Goal: Complete application form: Complete application form

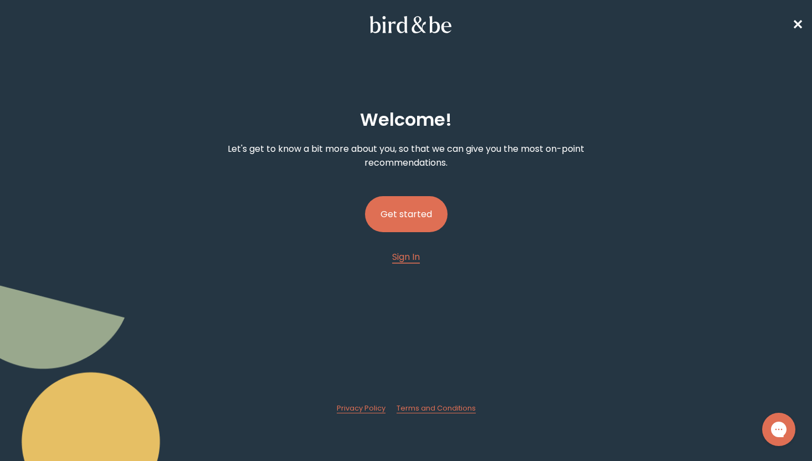
click at [422, 213] on button "Get started" at bounding box center [406, 214] width 83 height 36
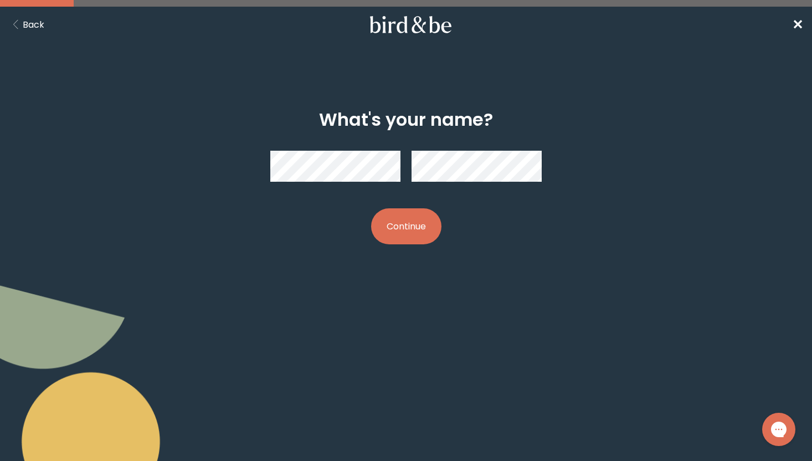
click at [372, 246] on div "What's your name? Continue" at bounding box center [406, 176] width 388 height 171
click at [429, 226] on button "Continue" at bounding box center [406, 226] width 70 height 36
click at [409, 232] on button "Continue" at bounding box center [406, 226] width 70 height 36
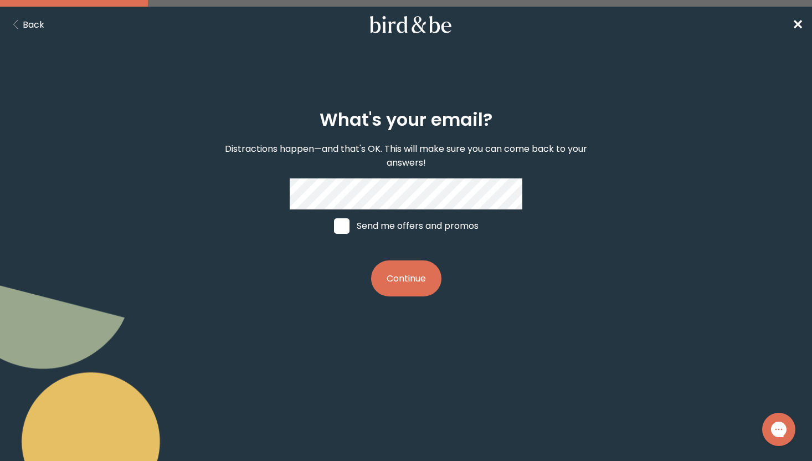
click at [404, 284] on button "Continue" at bounding box center [406, 278] width 70 height 36
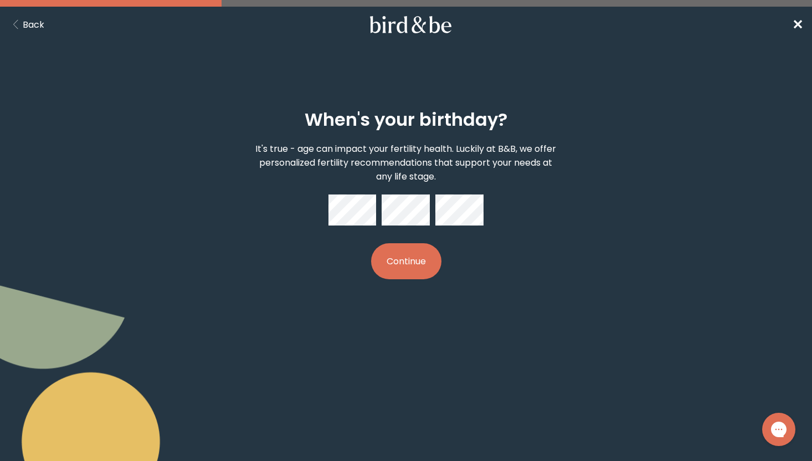
click at [411, 257] on button "Continue" at bounding box center [406, 261] width 70 height 36
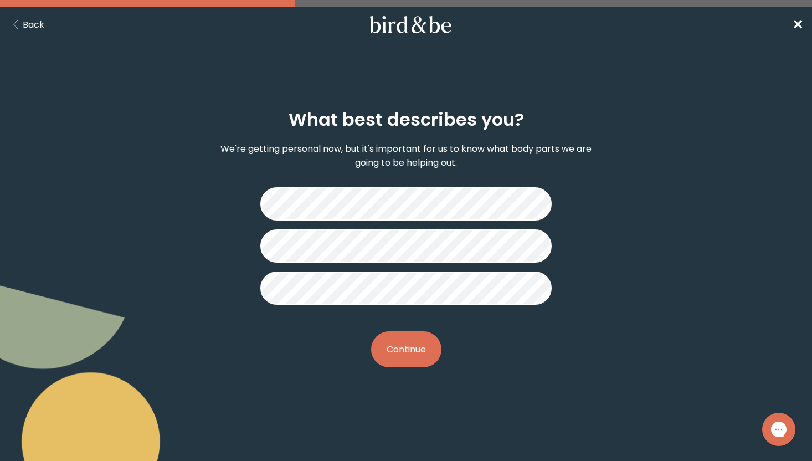
click at [415, 352] on button "Continue" at bounding box center [406, 349] width 70 height 36
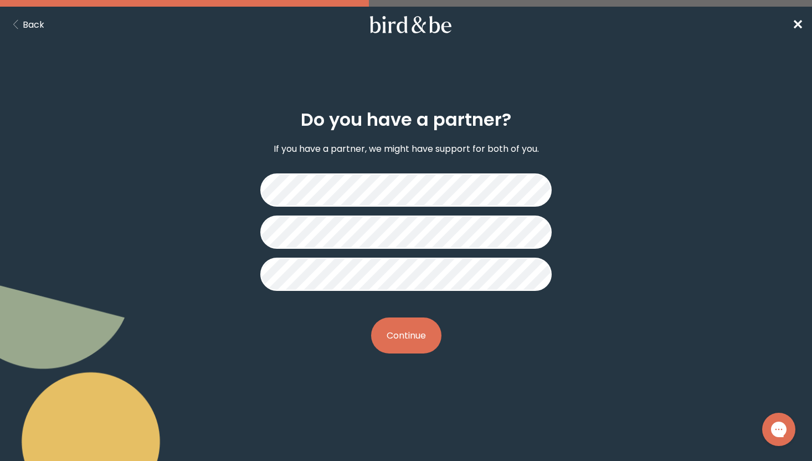
click at [404, 333] on button "Continue" at bounding box center [406, 335] width 70 height 36
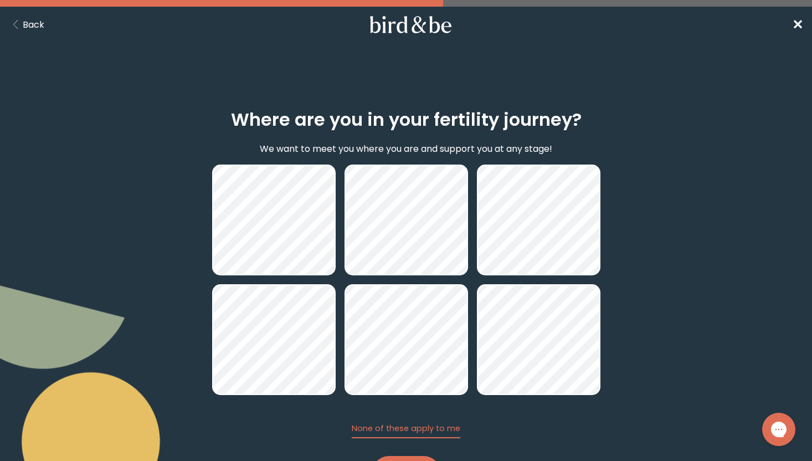
scroll to position [56, 0]
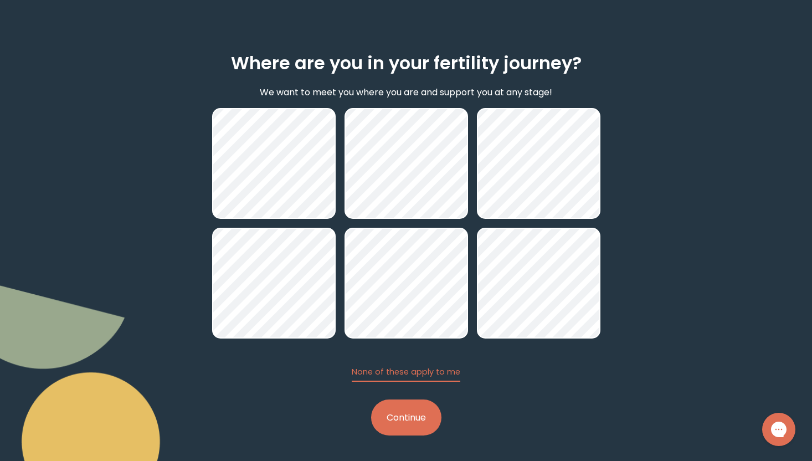
click at [421, 417] on button "Continue" at bounding box center [406, 417] width 70 height 36
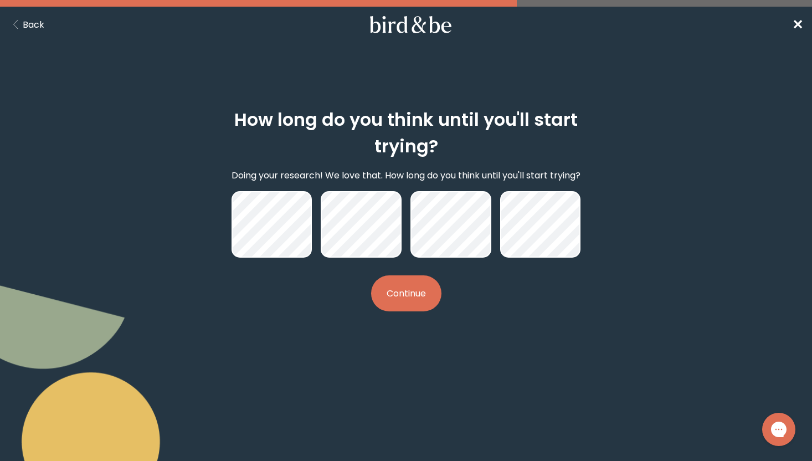
click at [410, 287] on button "Continue" at bounding box center [406, 293] width 70 height 36
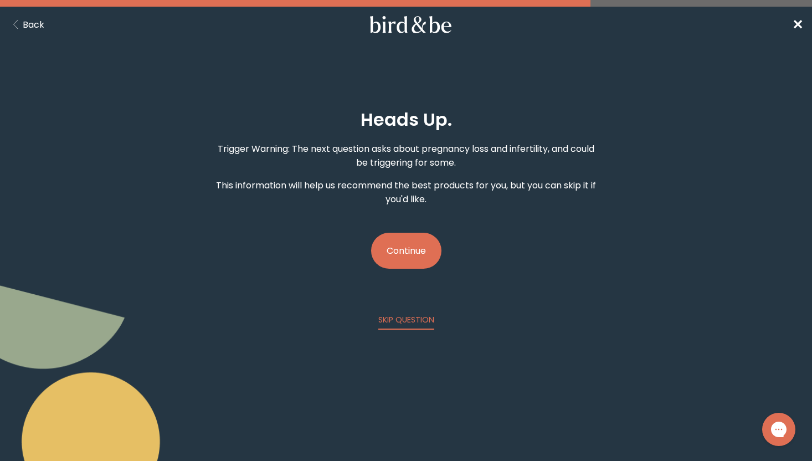
click at [414, 252] on button "Continue" at bounding box center [406, 251] width 70 height 36
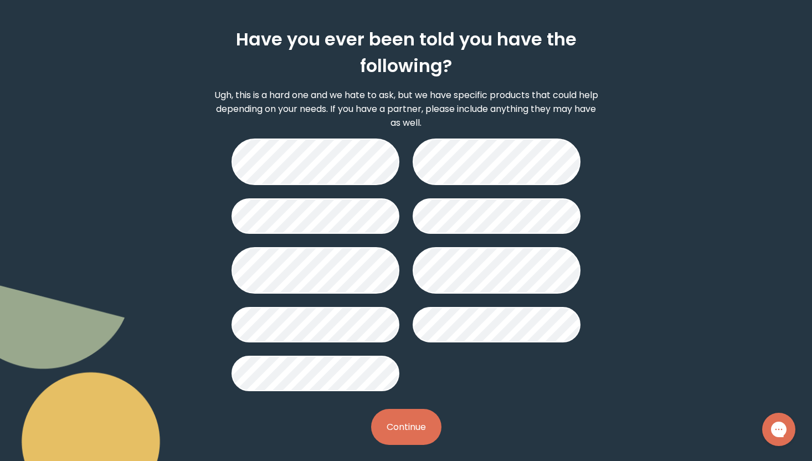
scroll to position [88, 0]
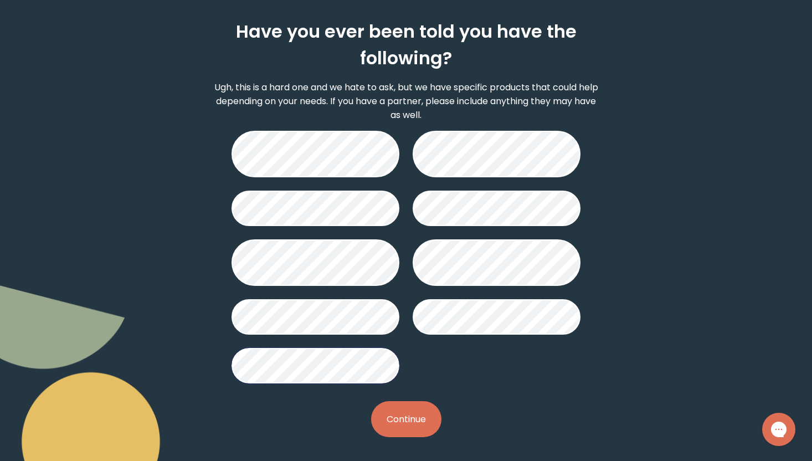
click at [400, 422] on button "Continue" at bounding box center [406, 419] width 70 height 36
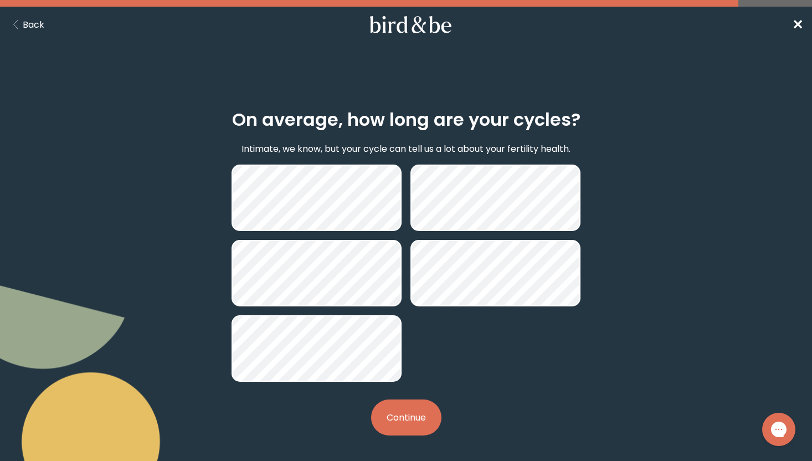
click at [421, 418] on button "Continue" at bounding box center [406, 417] width 70 height 36
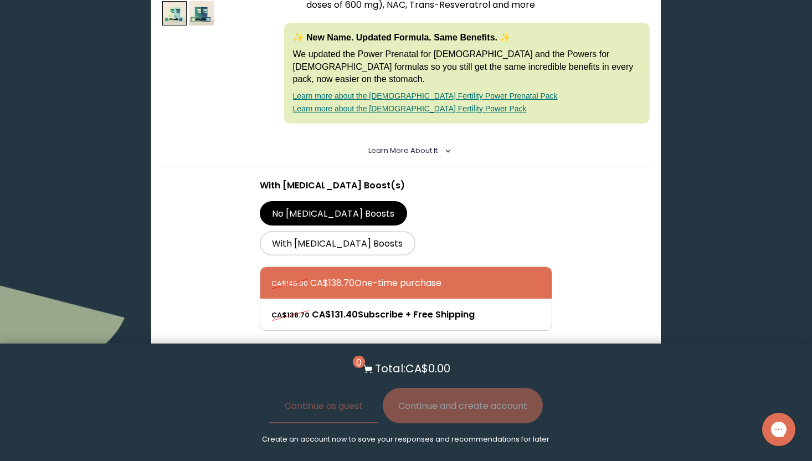
scroll to position [321, 0]
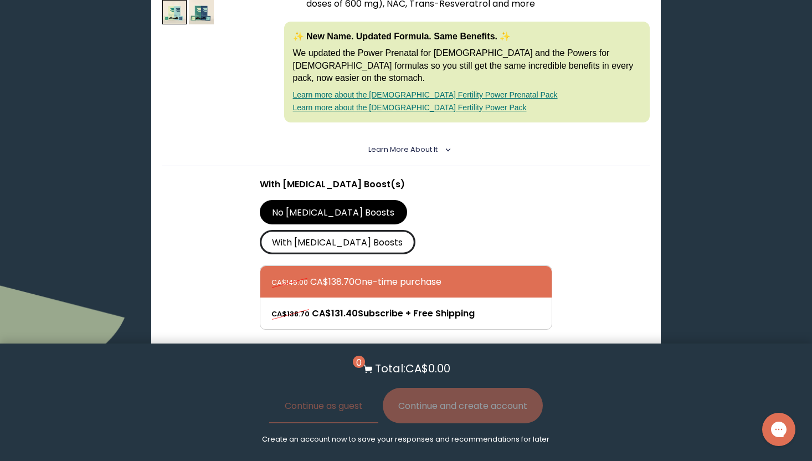
click at [415, 230] on label "With [MEDICAL_DATA] Boosts" at bounding box center [338, 242] width 156 height 24
click at [0, 0] on input "With [MEDICAL_DATA] Boosts" at bounding box center [0, 0] width 0 height 0
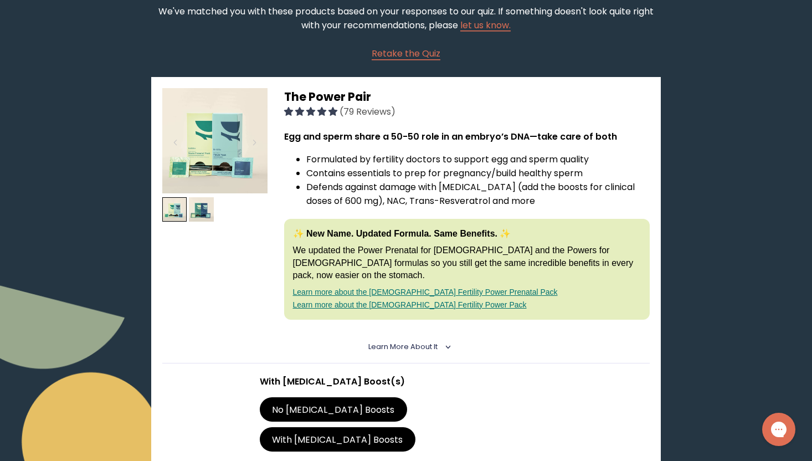
scroll to position [121, 0]
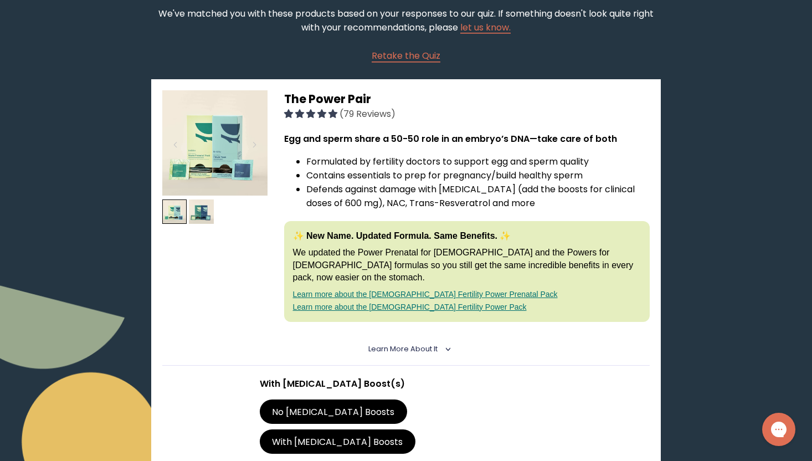
click at [453, 290] on link "Learn more about the [DEMOGRAPHIC_DATA] Fertility Power Prenatal Pack" at bounding box center [425, 294] width 265 height 9
